Goal: Task Accomplishment & Management: Use online tool/utility

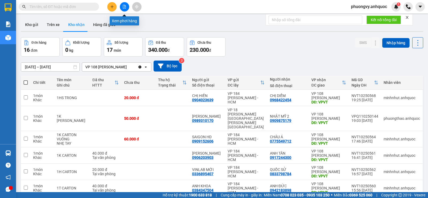
click at [122, 8] on button at bounding box center [124, 6] width 9 height 9
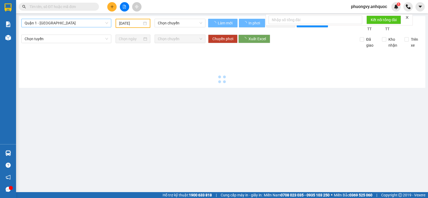
click at [83, 24] on span "Quận 1 - [GEOGRAPHIC_DATA]" at bounding box center [66, 23] width 83 height 8
type input "[DATE]"
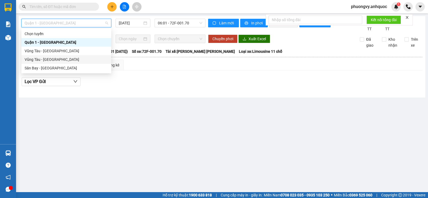
click at [59, 60] on div "Vũng Tàu - [GEOGRAPHIC_DATA]" at bounding box center [66, 59] width 83 height 6
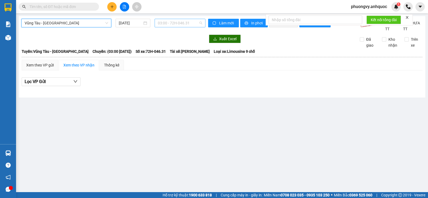
click at [171, 25] on span "03:00 - 72H-046.31" at bounding box center [180, 23] width 44 height 8
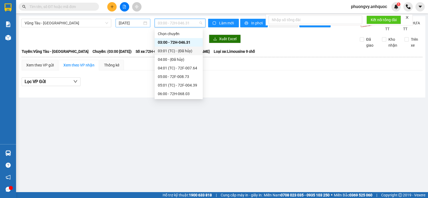
click at [135, 21] on input "[DATE]" at bounding box center [131, 23] width 24 height 6
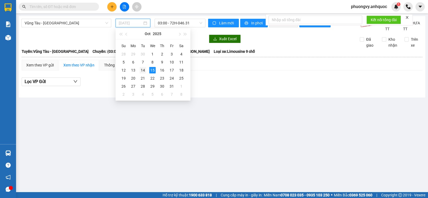
click at [145, 71] on div "14" at bounding box center [143, 70] width 6 height 6
type input "[DATE]"
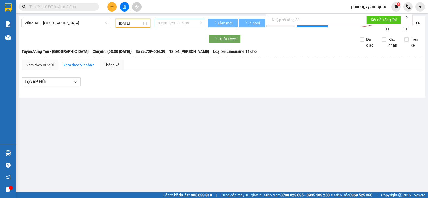
click at [166, 25] on span "03:00 - 72F-004.39" at bounding box center [180, 23] width 44 height 8
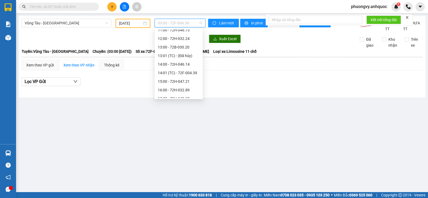
scroll to position [146, 0]
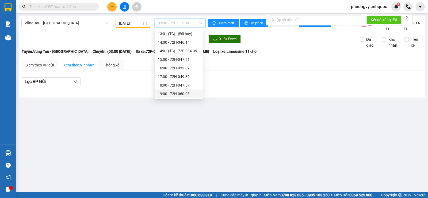
click at [176, 93] on div "19:00 - 72H-060.03" at bounding box center [179, 94] width 42 height 6
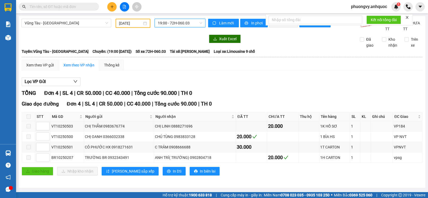
scroll to position [4, 0]
click at [113, 149] on div "CÔ PHƯỚC HX 0918271631" at bounding box center [119, 147] width 69 height 6
copy div "0918271631"
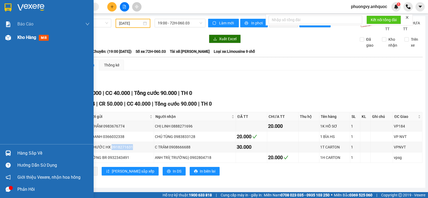
click at [18, 36] on span "Kho hàng" at bounding box center [26, 37] width 19 height 5
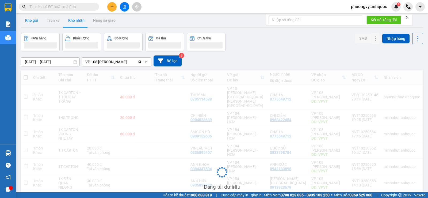
click at [37, 23] on button "Kho gửi" at bounding box center [32, 20] width 22 height 13
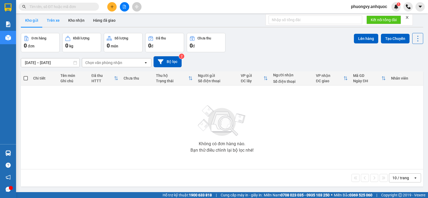
click at [46, 23] on button "Trên xe" at bounding box center [53, 20] width 21 height 13
